Goal: Navigation & Orientation: Find specific page/section

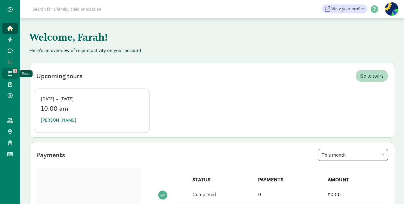
click at [12, 71] on span at bounding box center [10, 73] width 6 height 5
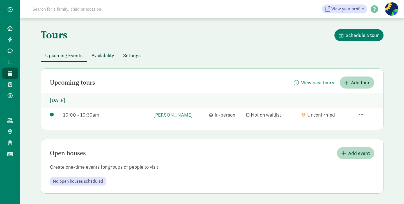
scroll to position [1, 0]
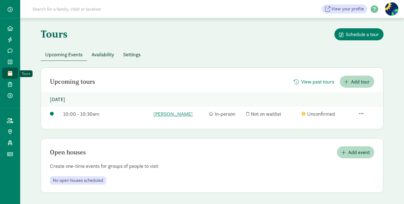
click at [13, 72] on span "Tours" at bounding box center [13, 73] width 0 height 7
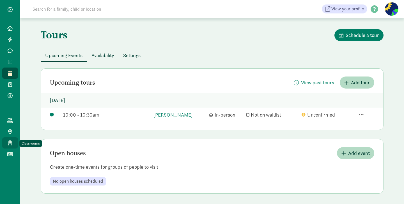
click at [11, 143] on icon at bounding box center [10, 142] width 4 height 5
